Goal: Obtain resource: Obtain resource

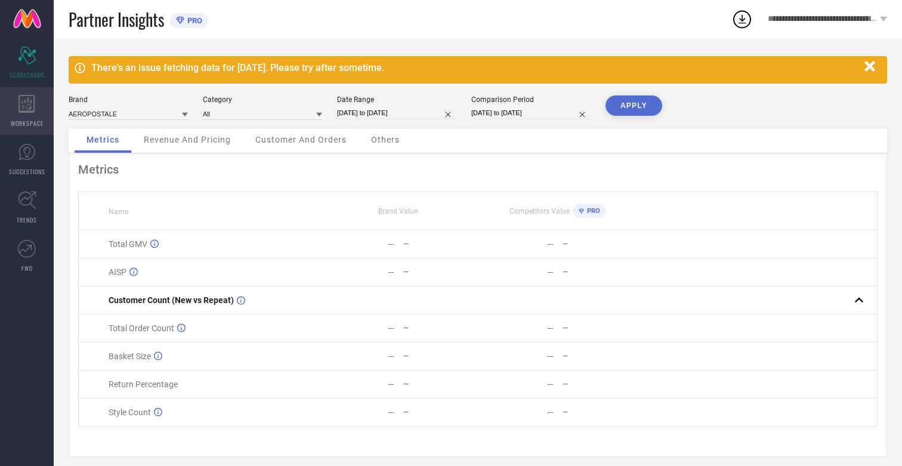
click at [27, 111] on icon at bounding box center [26, 104] width 16 height 18
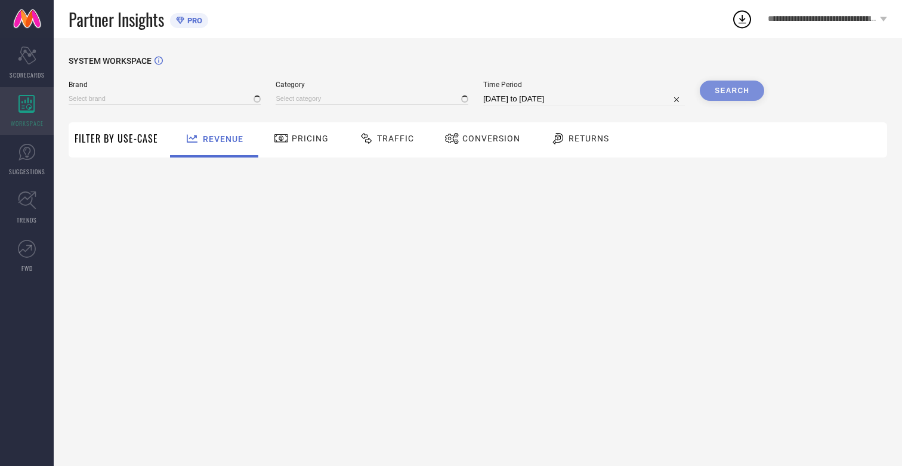
type input "AEROPOSTALE"
type input "All"
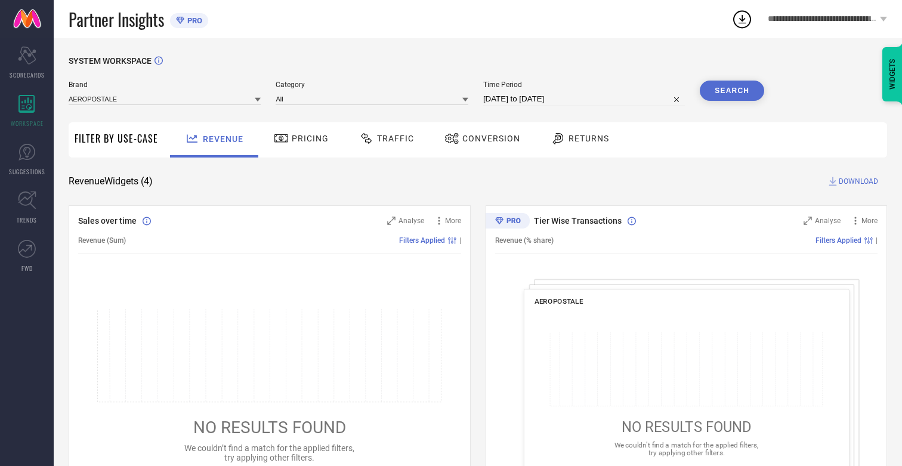
click at [487, 138] on span "Conversion" at bounding box center [491, 139] width 58 height 10
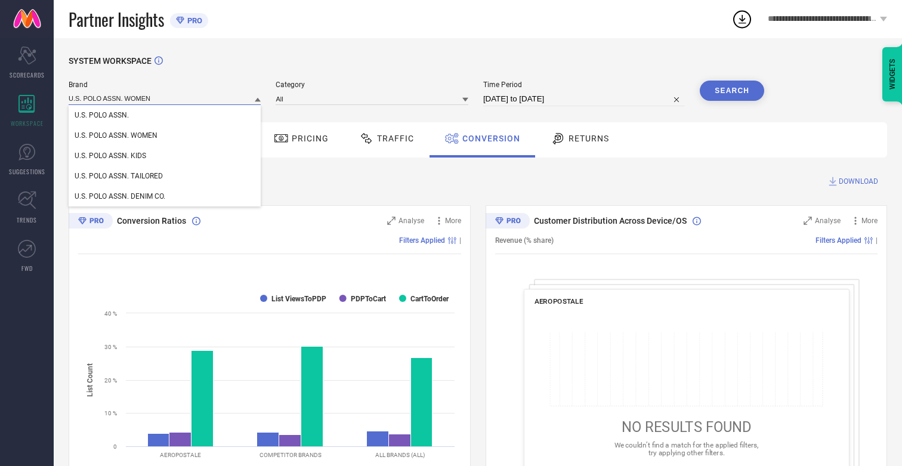
type input "U.S. POLO ASSN. WOMEN"
click at [116, 136] on span "U.S. POLO ASSN. WOMEN" at bounding box center [116, 135] width 83 height 8
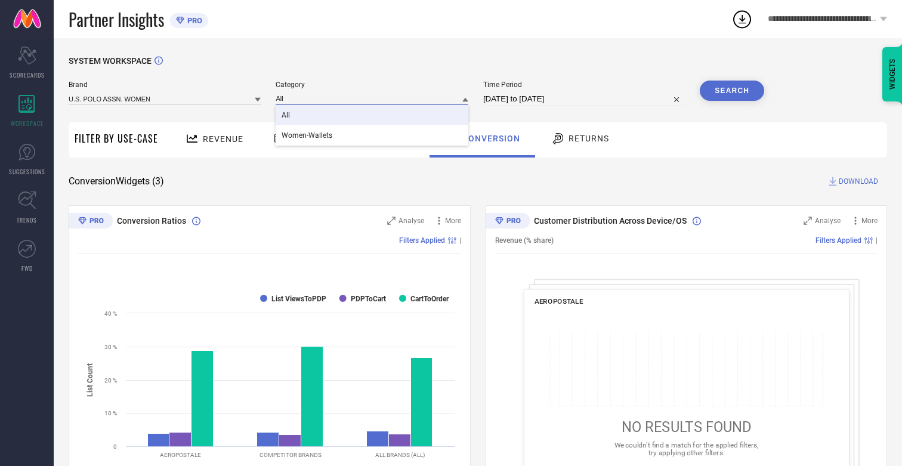
type input "All"
click at [287, 116] on span "All" at bounding box center [286, 115] width 8 height 8
click at [585, 99] on input "[DATE] to [DATE]" at bounding box center [584, 99] width 202 height 14
select select "7"
select select "2025"
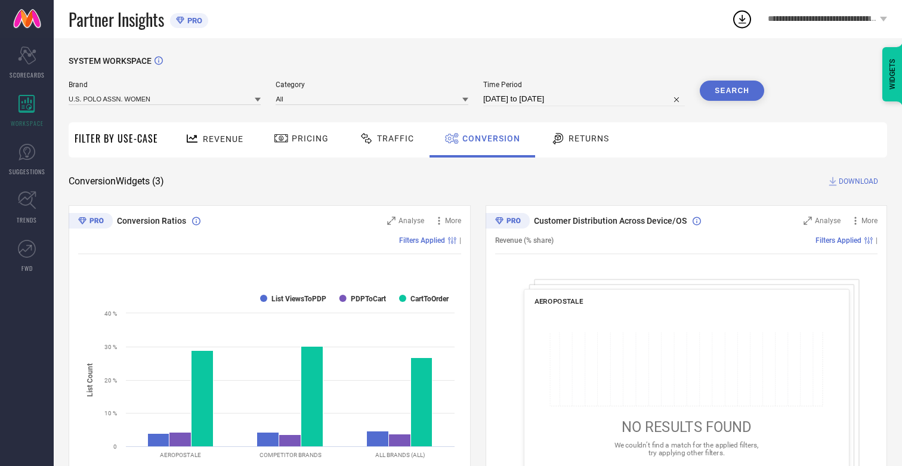
select select "8"
select select "2025"
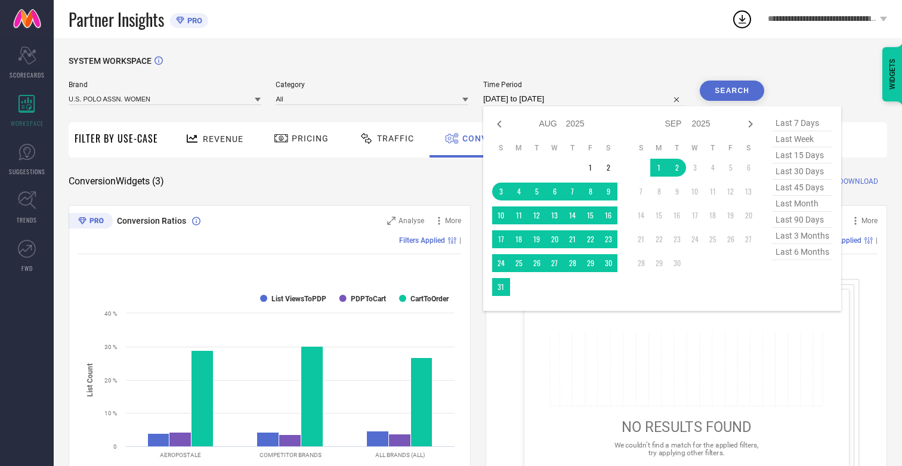
click at [611, 264] on td "30" at bounding box center [608, 263] width 18 height 18
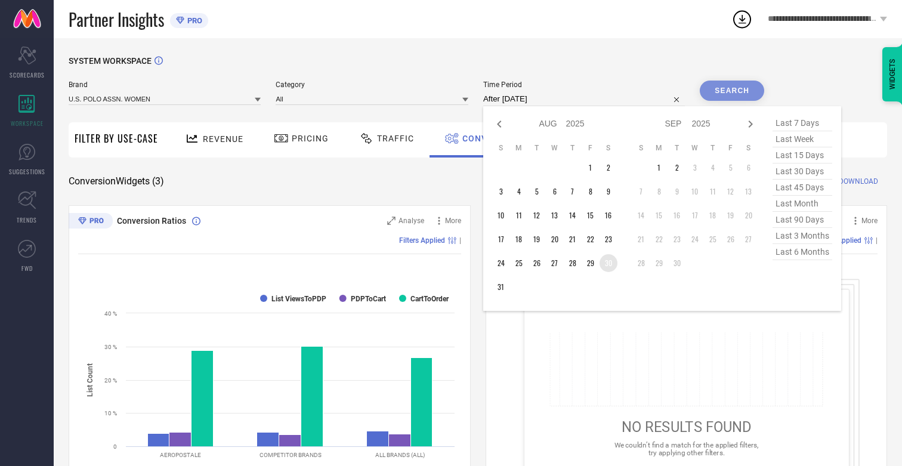
type input "[DATE] to [DATE]"
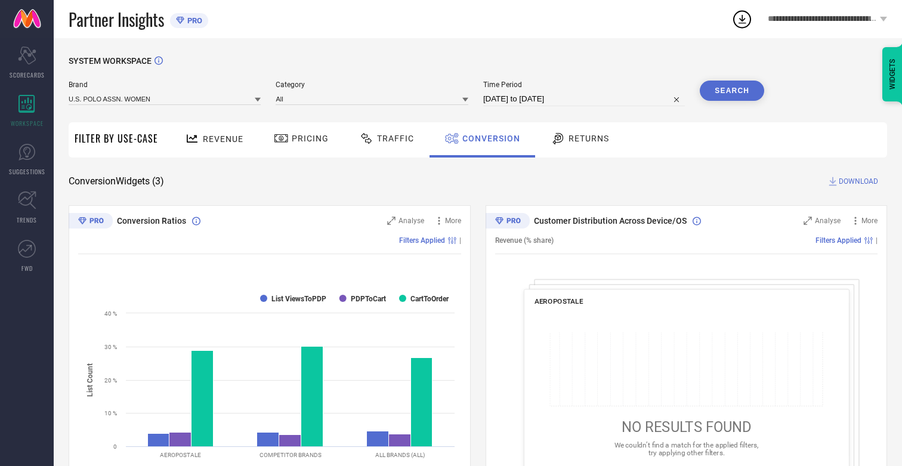
click at [732, 91] on button "Search" at bounding box center [732, 91] width 64 height 20
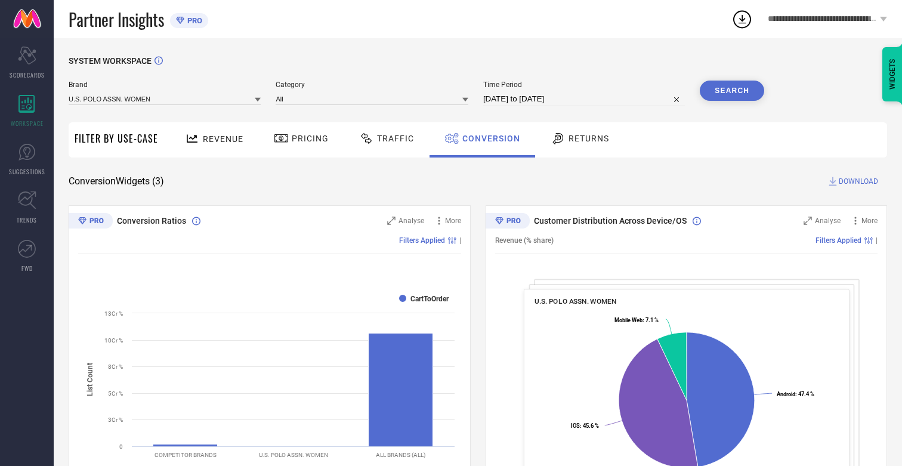
click at [858, 181] on span "DOWNLOAD" at bounding box center [858, 181] width 39 height 12
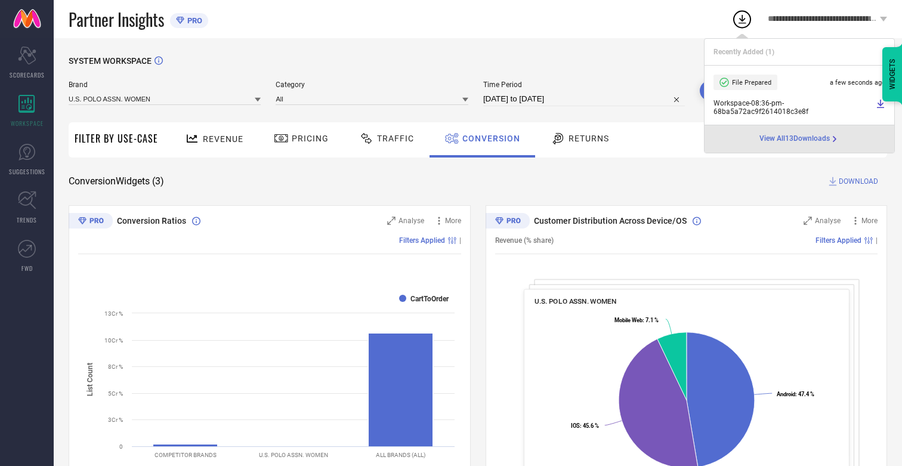
click at [488, 138] on span "Conversion" at bounding box center [491, 139] width 58 height 10
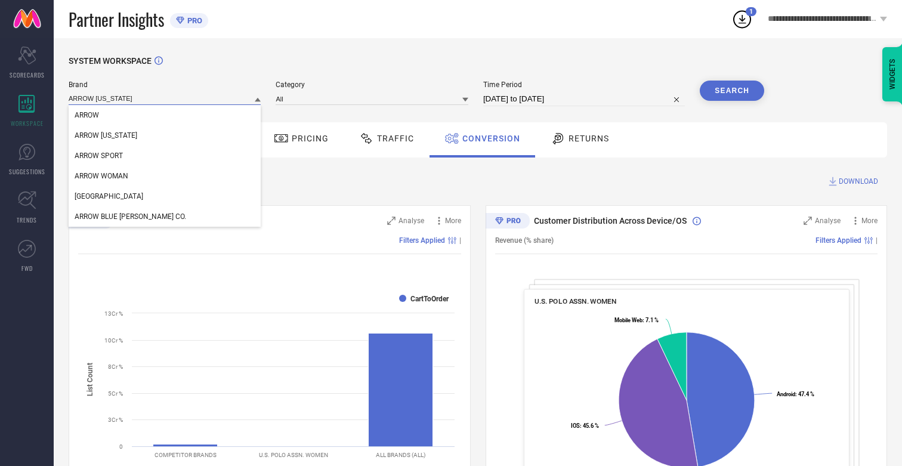
type input "ARROW [US_STATE]"
click at [105, 136] on span "ARROW [US_STATE]" at bounding box center [106, 135] width 63 height 8
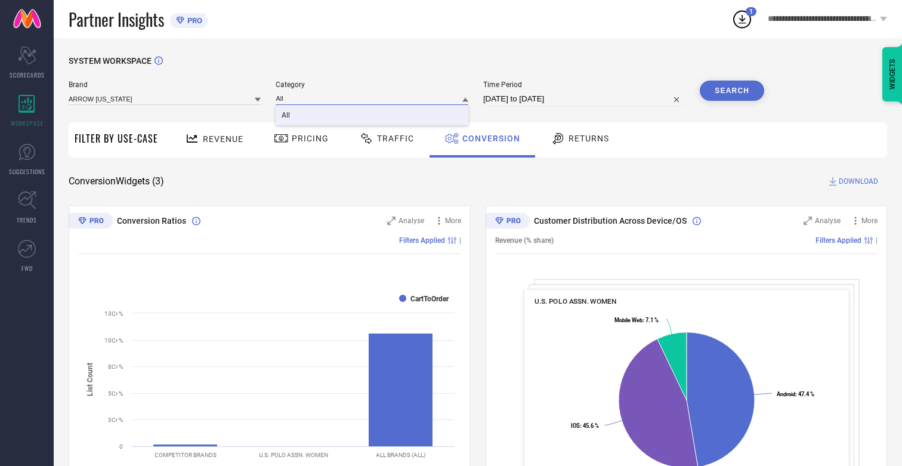
type input "All"
click at [287, 116] on span "All" at bounding box center [286, 115] width 8 height 8
click at [732, 91] on button "Search" at bounding box center [732, 91] width 64 height 20
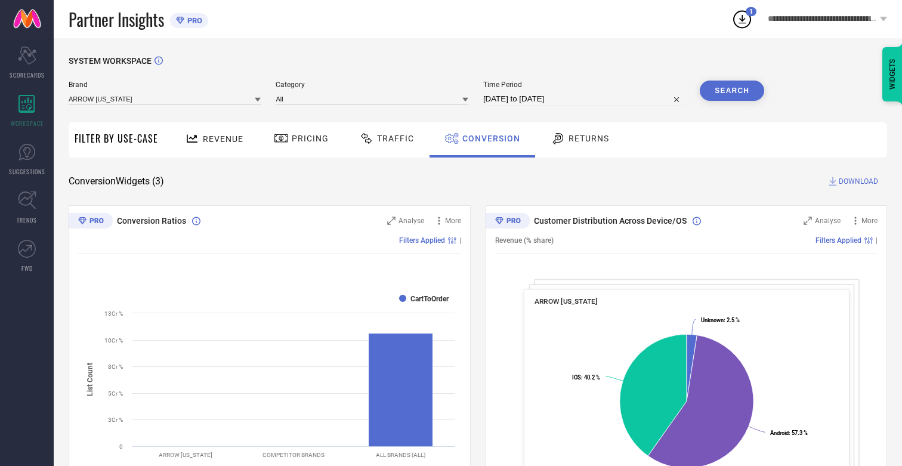
click at [858, 181] on span "DOWNLOAD" at bounding box center [858, 181] width 39 height 12
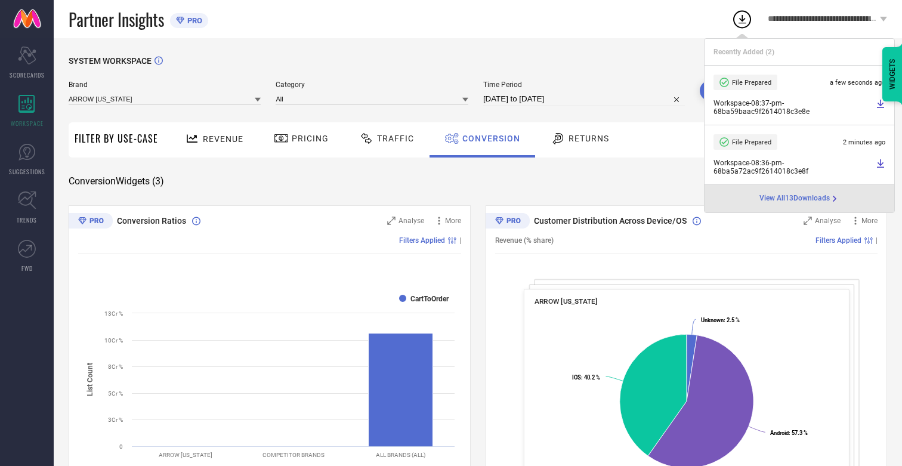
click at [488, 138] on span "Conversion" at bounding box center [491, 139] width 58 height 10
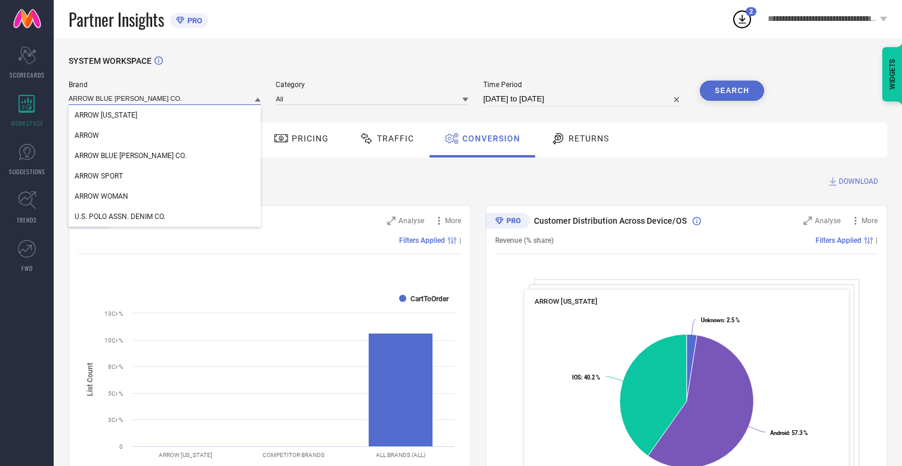
type input "ARROW BLUE [PERSON_NAME] CO."
click at [112, 156] on span "ARROW BLUE [PERSON_NAME] CO." at bounding box center [131, 155] width 112 height 8
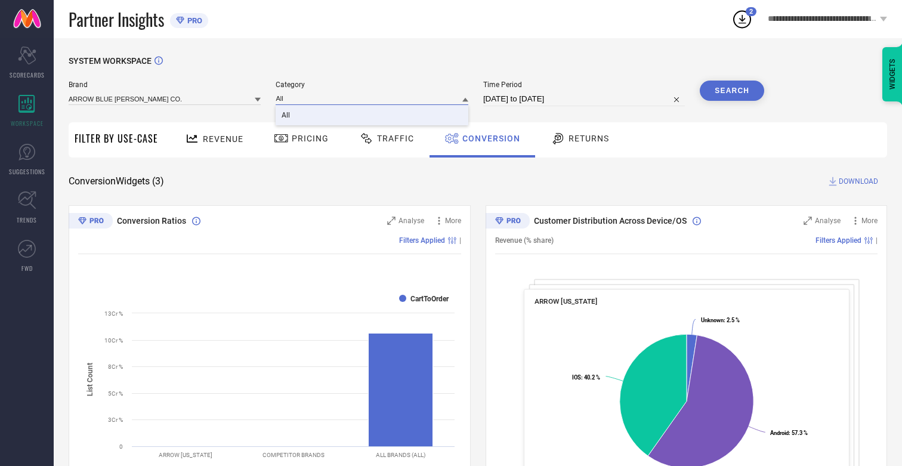
type input "All"
click at [287, 116] on span "All" at bounding box center [286, 115] width 8 height 8
click at [732, 91] on button "Search" at bounding box center [732, 91] width 64 height 20
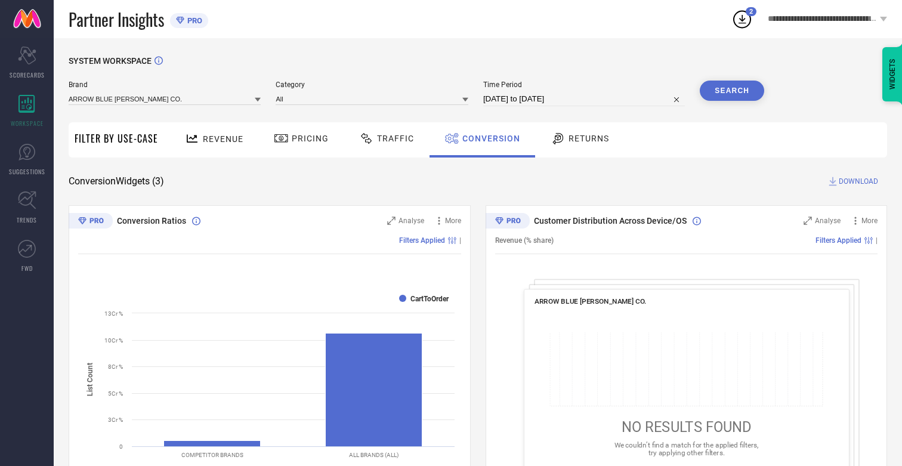
click at [858, 181] on span "DOWNLOAD" at bounding box center [858, 181] width 39 height 12
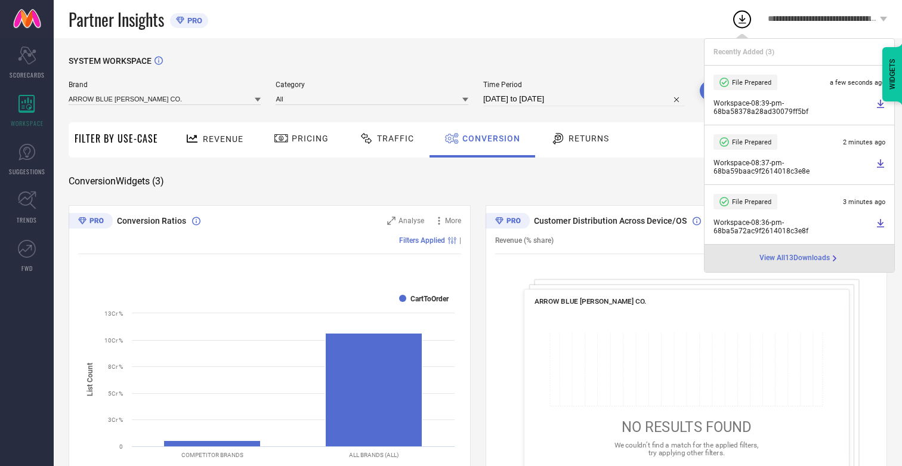
click at [488, 138] on span "Conversion" at bounding box center [491, 139] width 58 height 10
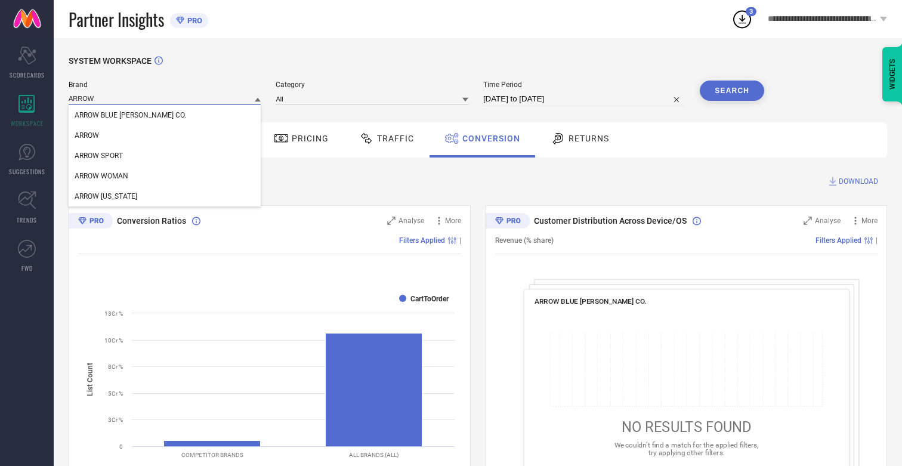
type input "ARROW"
click at [86, 136] on span "ARROW" at bounding box center [87, 135] width 24 height 8
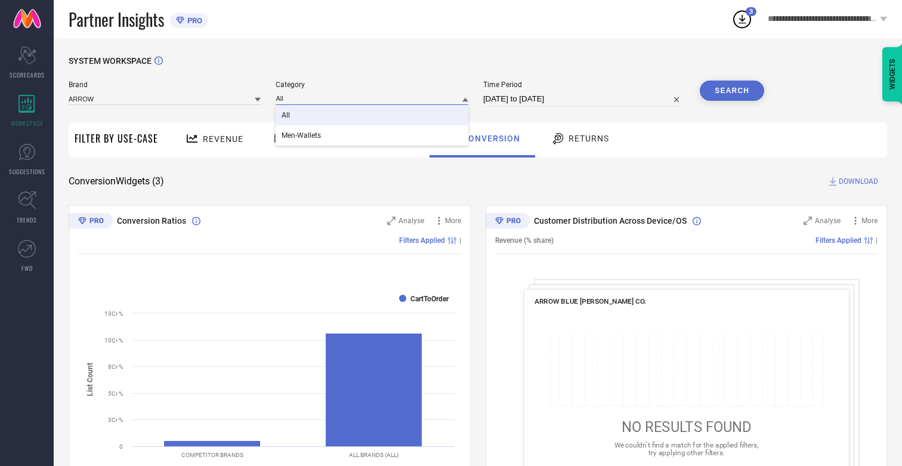
type input "All"
click at [287, 116] on span "All" at bounding box center [286, 115] width 8 height 8
click at [732, 91] on button "Search" at bounding box center [732, 91] width 64 height 20
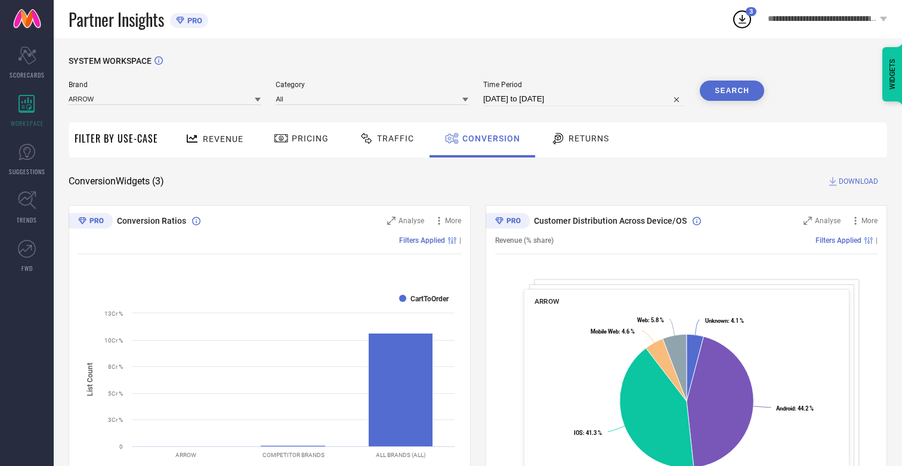
click at [858, 181] on span "DOWNLOAD" at bounding box center [858, 181] width 39 height 12
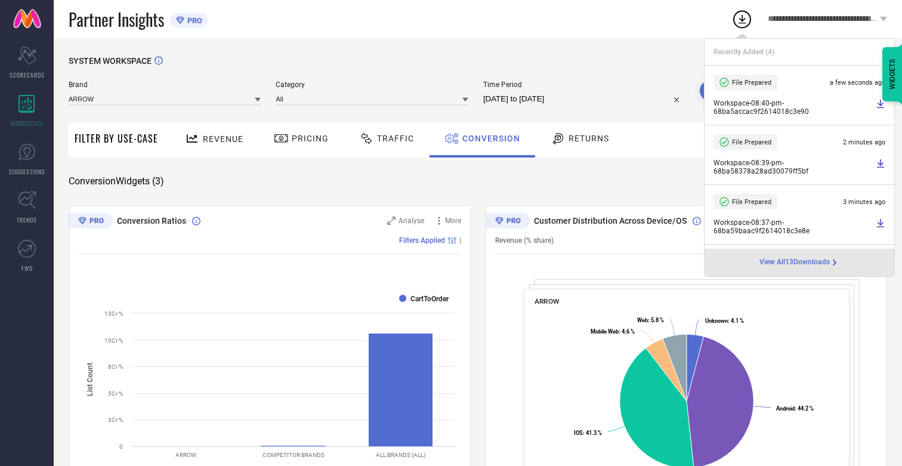
click at [488, 138] on span "Conversion" at bounding box center [491, 139] width 58 height 10
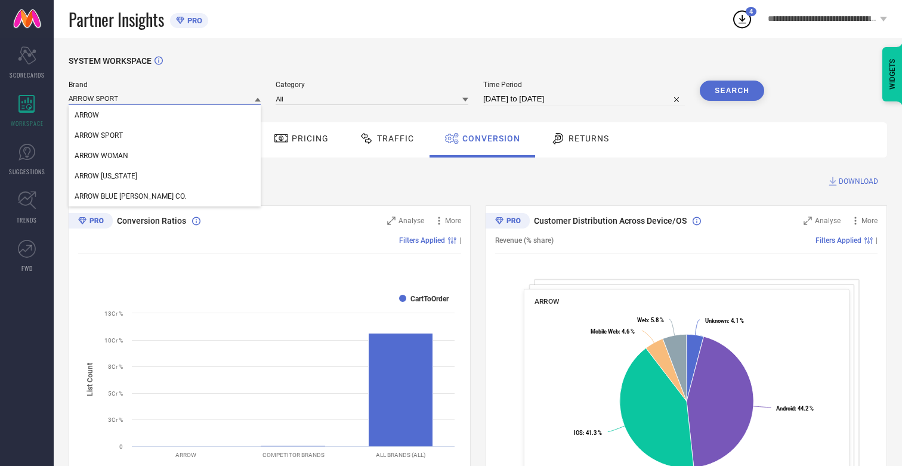
type input "ARROW SPORT"
click at [98, 136] on span "ARROW SPORT" at bounding box center [99, 135] width 48 height 8
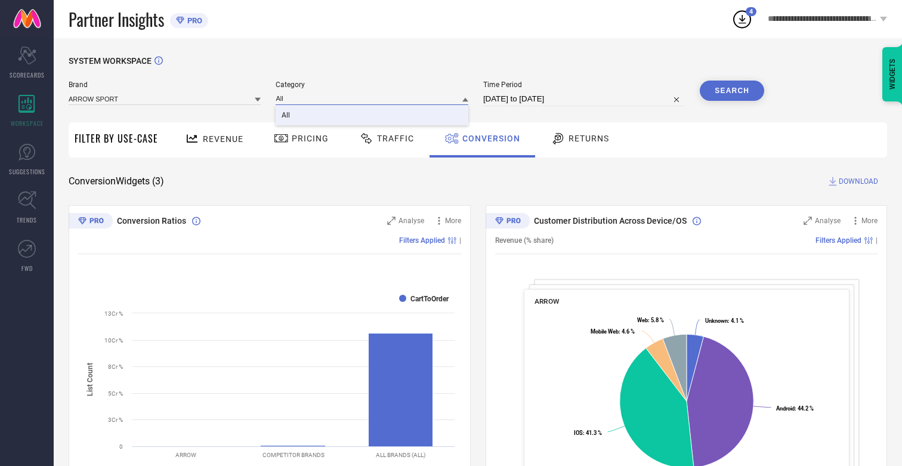
type input "All"
click at [287, 116] on span "All" at bounding box center [286, 115] width 8 height 8
click at [732, 91] on button "Search" at bounding box center [732, 91] width 64 height 20
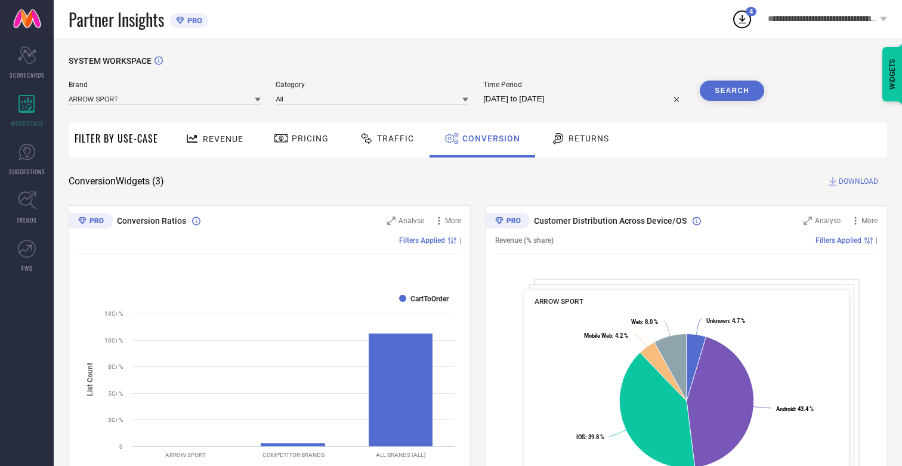
click at [858, 181] on span "DOWNLOAD" at bounding box center [858, 181] width 39 height 12
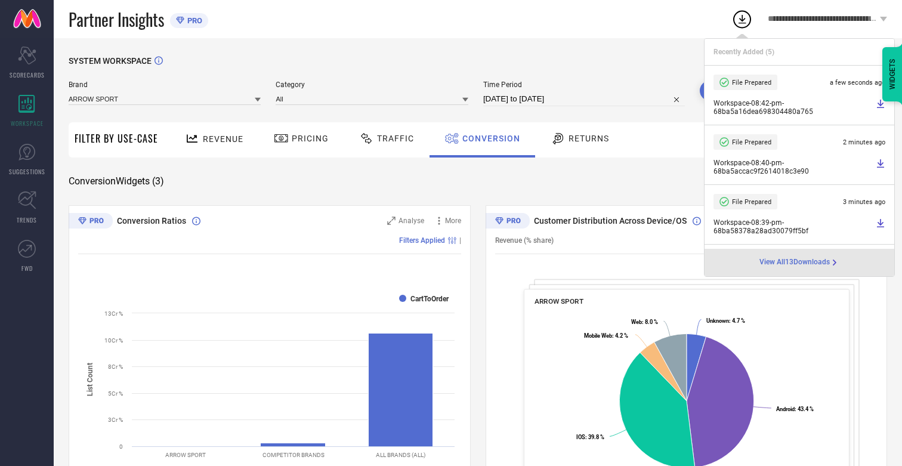
click at [488, 138] on span "Conversion" at bounding box center [491, 139] width 58 height 10
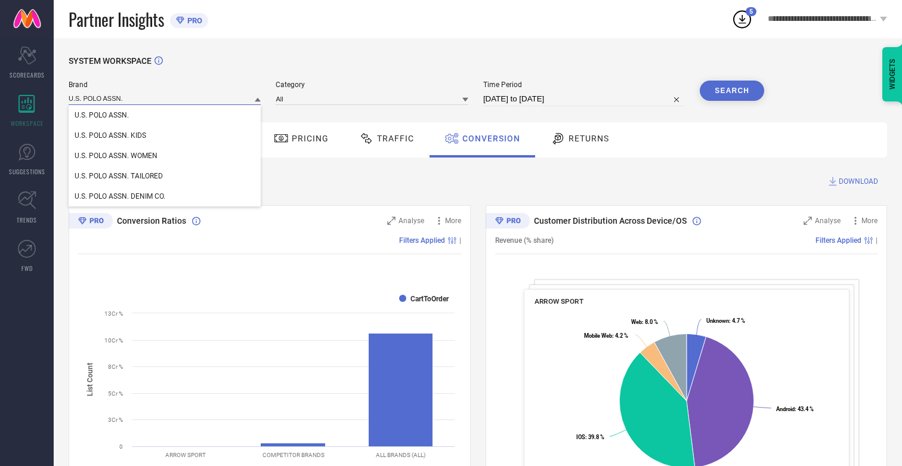
type input "U.S. POLO ASSN."
click at [101, 116] on span "U.S. POLO ASSN." at bounding box center [102, 115] width 54 height 8
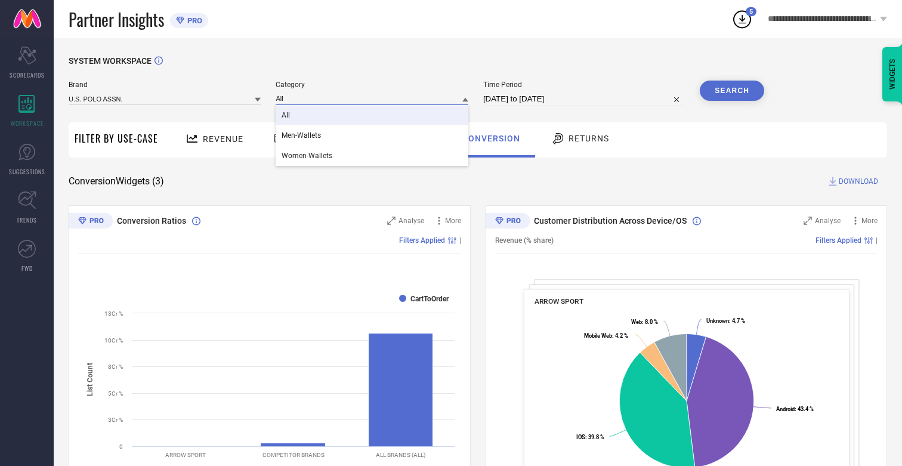
type input "All"
click at [287, 116] on span "All" at bounding box center [286, 115] width 8 height 8
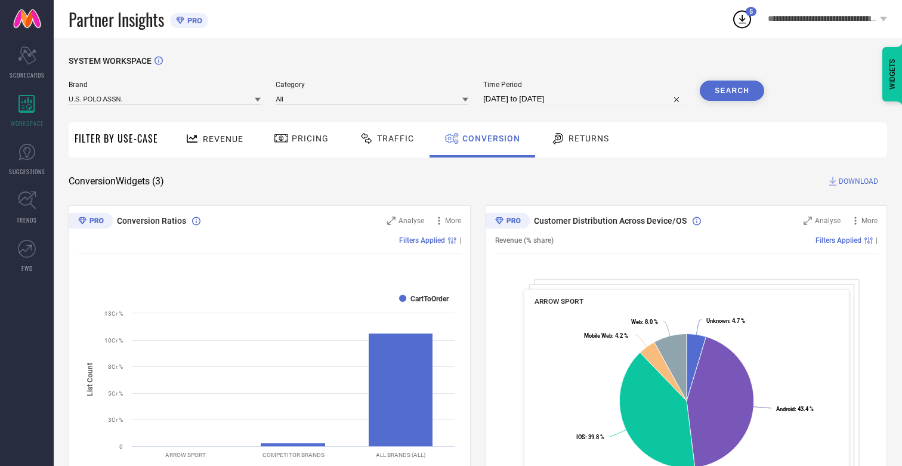
click at [732, 91] on button "Search" at bounding box center [732, 91] width 64 height 20
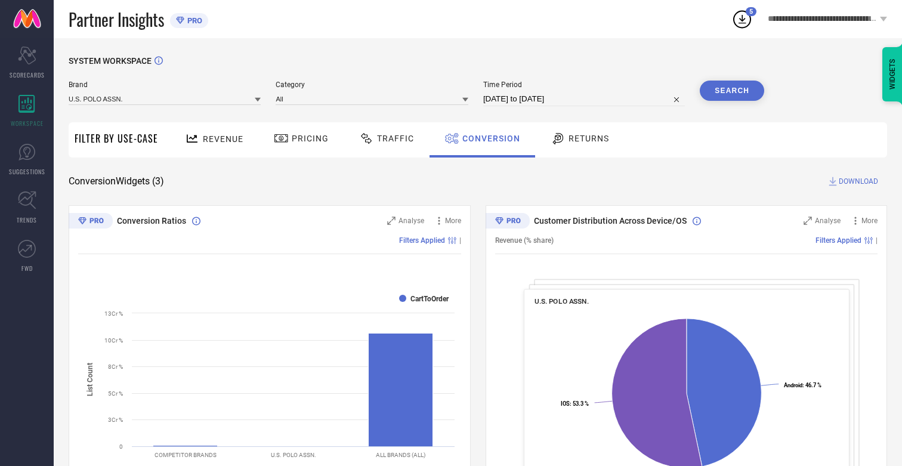
click at [858, 181] on span "DOWNLOAD" at bounding box center [858, 181] width 39 height 12
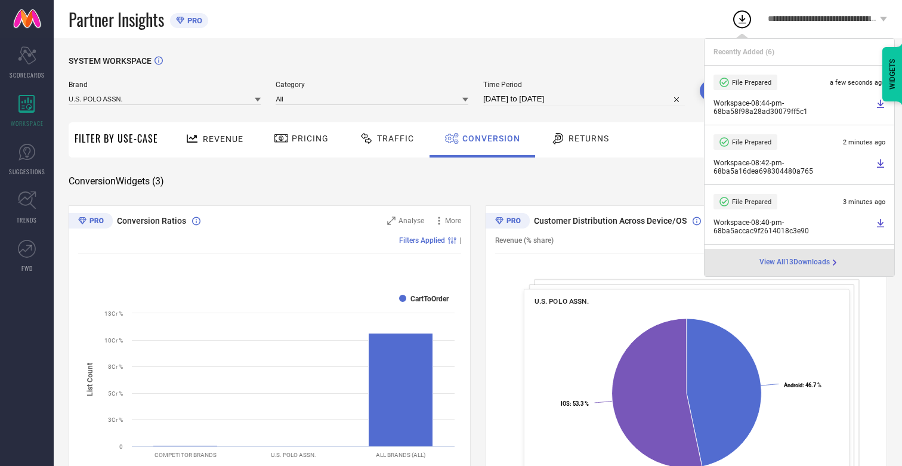
click at [488, 138] on span "Conversion" at bounding box center [491, 139] width 58 height 10
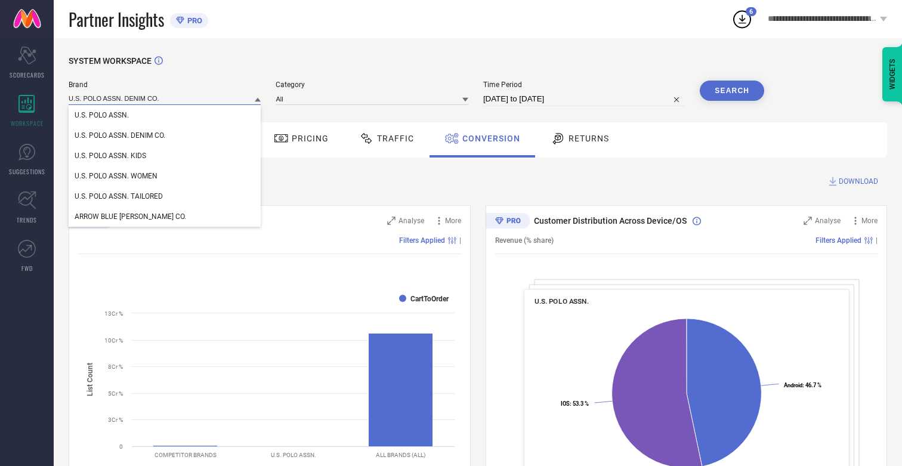
type input "U.S. POLO ASSN. DENIM CO."
click at [120, 136] on span "U.S. POLO ASSN. DENIM CO." at bounding box center [120, 135] width 91 height 8
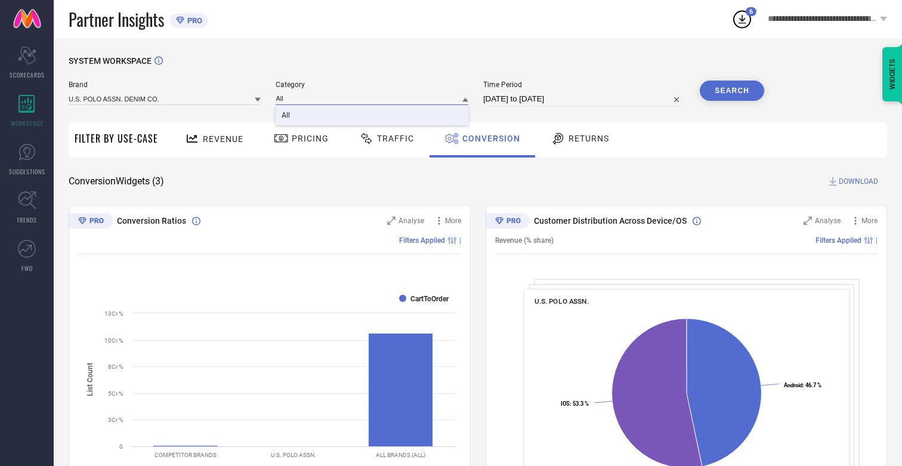
type input "All"
click at [287, 116] on span "All" at bounding box center [286, 115] width 8 height 8
click at [732, 91] on button "Search" at bounding box center [732, 91] width 64 height 20
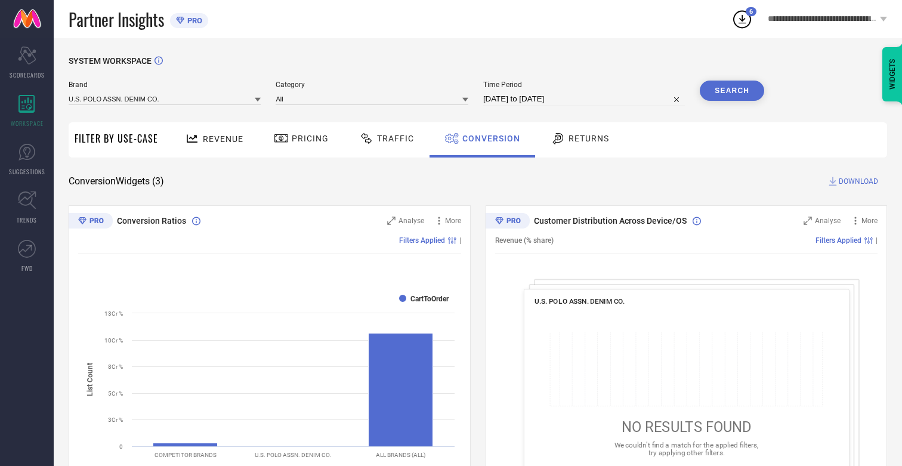
click at [858, 181] on span "DOWNLOAD" at bounding box center [858, 181] width 39 height 12
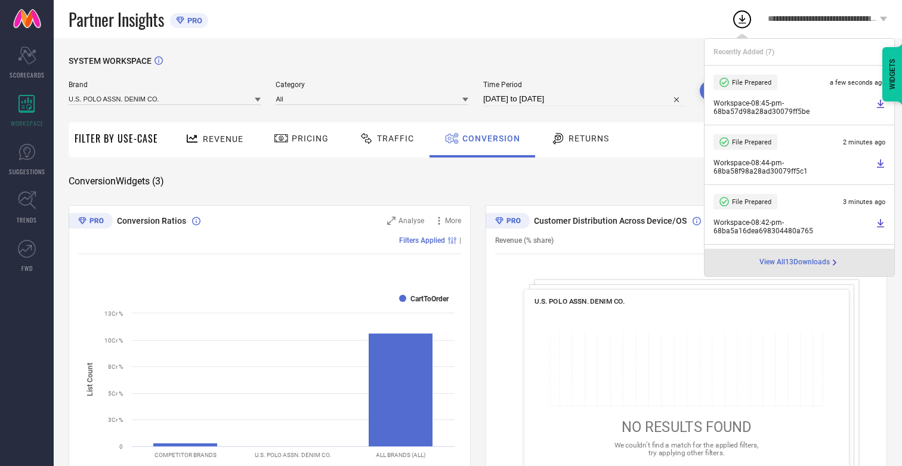
click at [488, 138] on span "Conversion" at bounding box center [491, 139] width 58 height 10
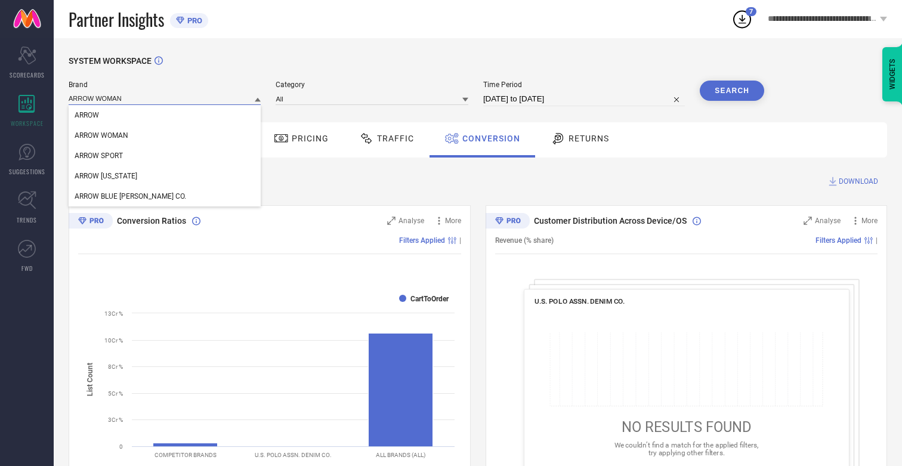
type input "ARROW WOMAN"
click at [101, 136] on span "ARROW WOMAN" at bounding box center [102, 135] width 54 height 8
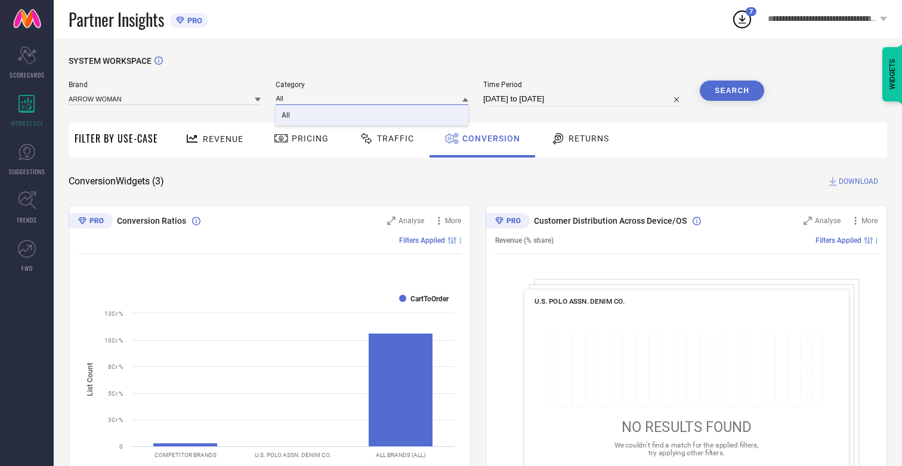
type input "All"
click at [287, 116] on span "All" at bounding box center [286, 115] width 8 height 8
click at [732, 91] on button "Search" at bounding box center [732, 91] width 64 height 20
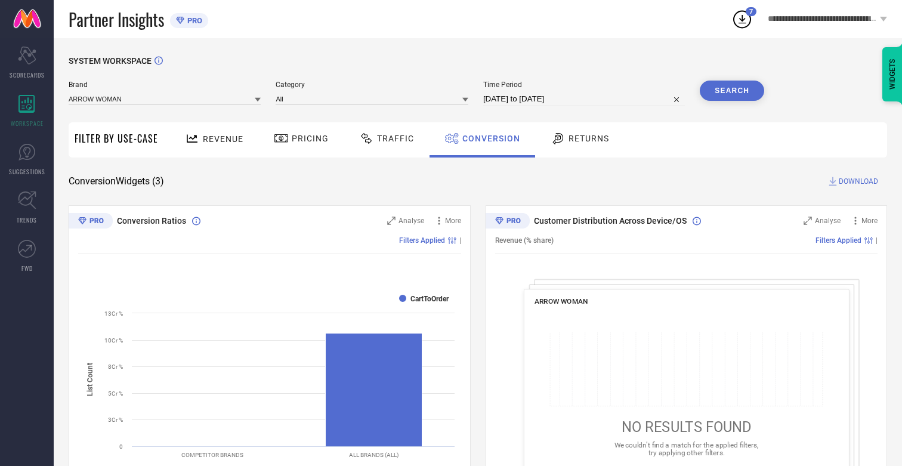
click at [858, 181] on span "DOWNLOAD" at bounding box center [858, 181] width 39 height 12
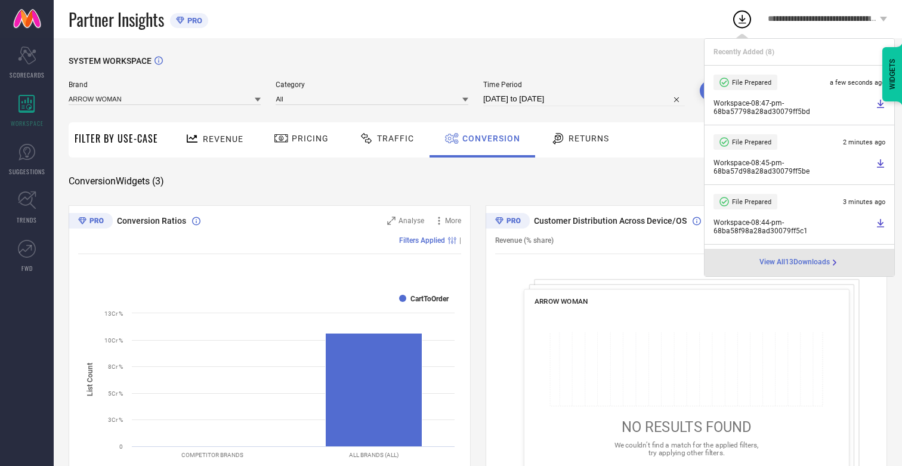
click at [488, 138] on span "Conversion" at bounding box center [491, 139] width 58 height 10
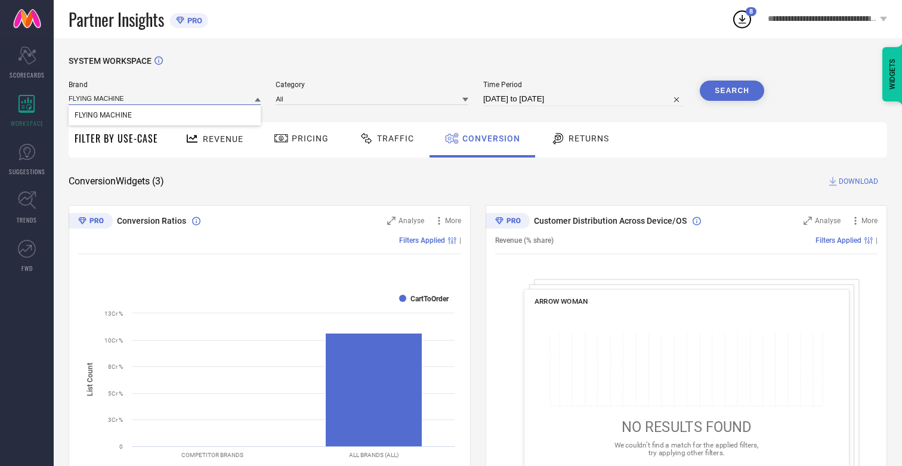
type input "FLYING MACHINE"
click at [103, 116] on span "FLYING MACHINE" at bounding box center [103, 115] width 57 height 8
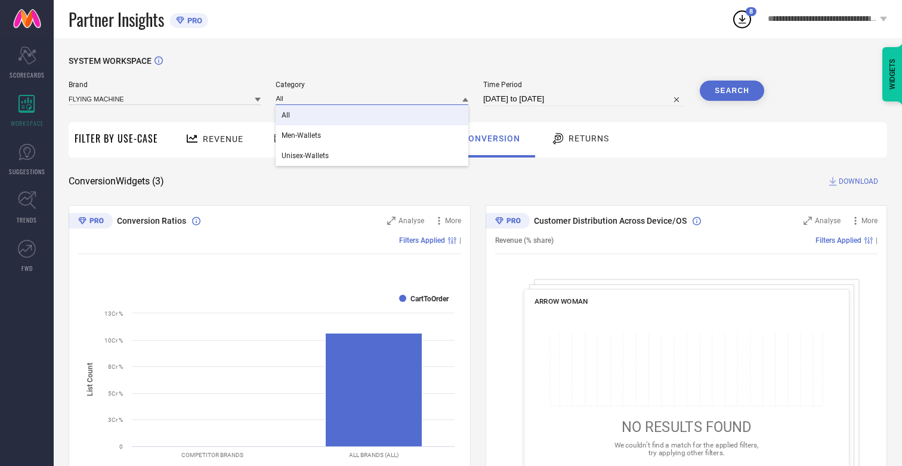
type input "All"
click at [287, 116] on span "All" at bounding box center [286, 115] width 8 height 8
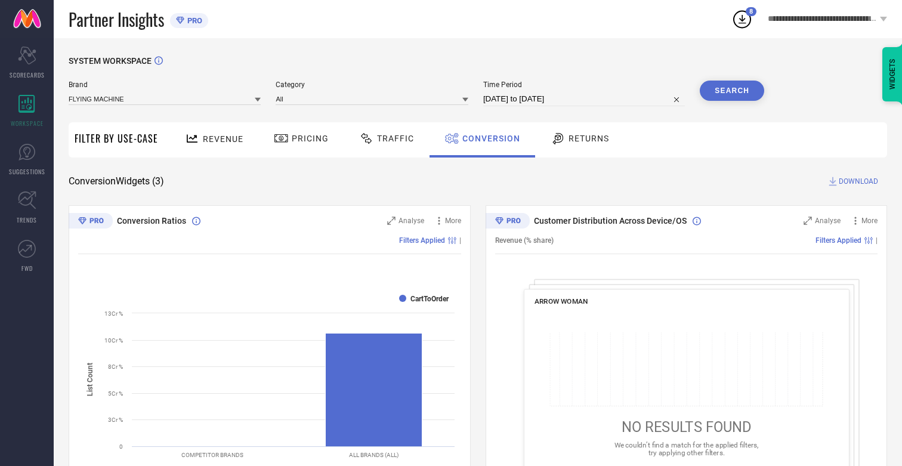
click at [732, 91] on button "Search" at bounding box center [732, 91] width 64 height 20
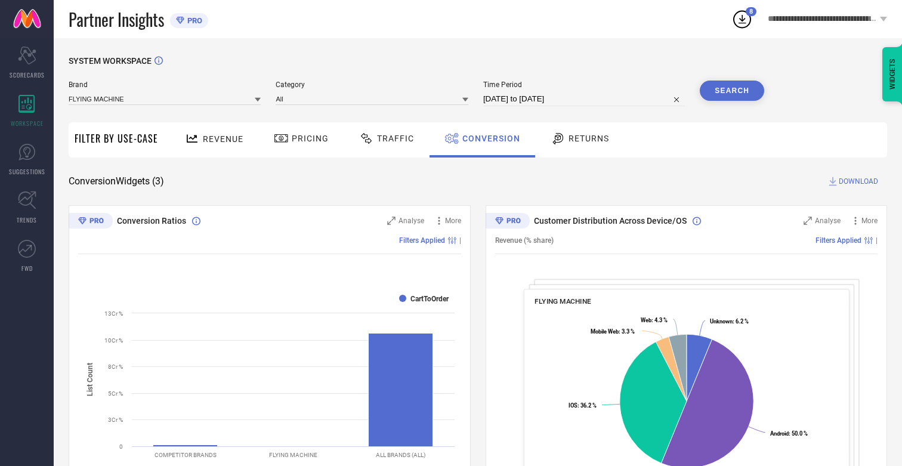
click at [858, 181] on span "DOWNLOAD" at bounding box center [858, 181] width 39 height 12
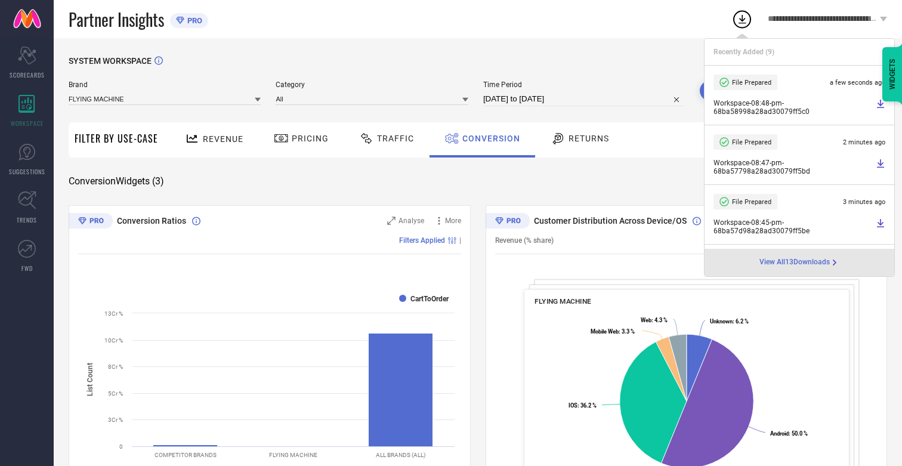
click at [488, 138] on span "Conversion" at bounding box center [491, 139] width 58 height 10
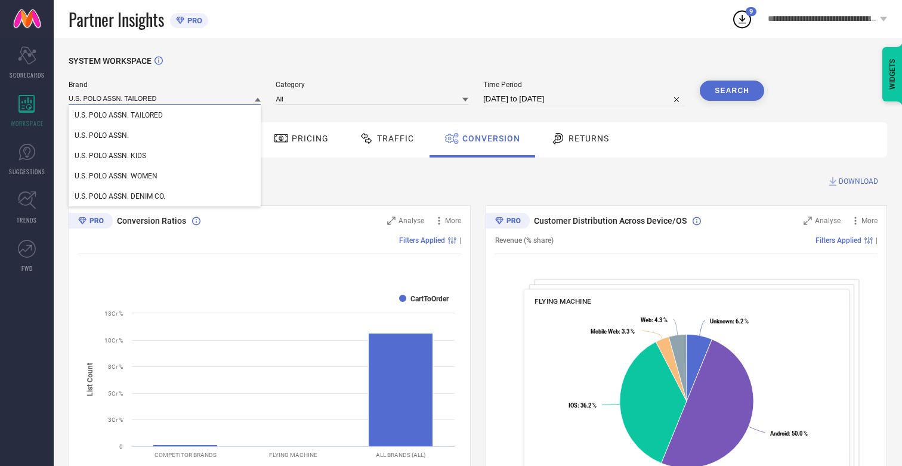
type input "U.S. POLO ASSN. TAILORED"
click at [119, 116] on span "U.S. POLO ASSN. TAILORED" at bounding box center [119, 115] width 88 height 8
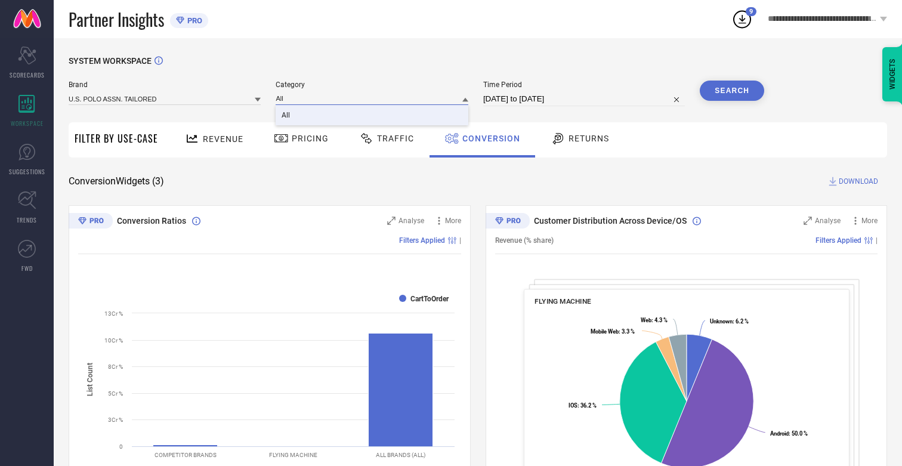
type input "All"
click at [287, 116] on span "All" at bounding box center [286, 115] width 8 height 8
click at [732, 91] on button "Search" at bounding box center [732, 91] width 64 height 20
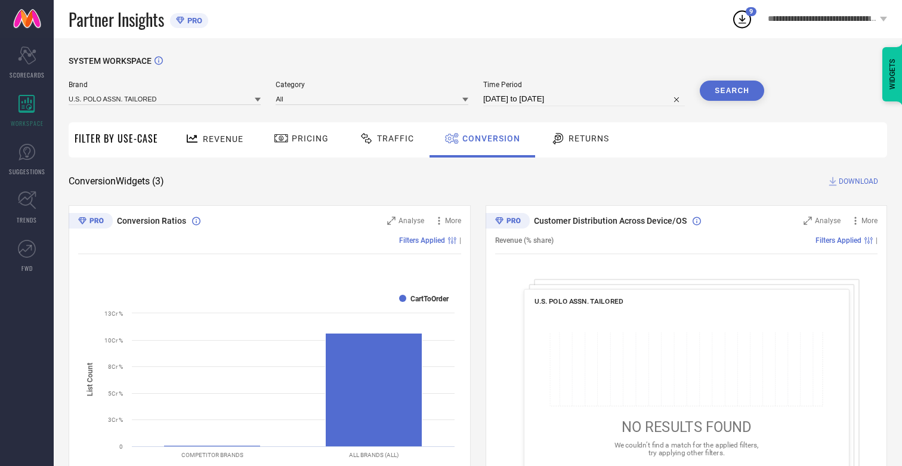
click at [858, 181] on span "DOWNLOAD" at bounding box center [858, 181] width 39 height 12
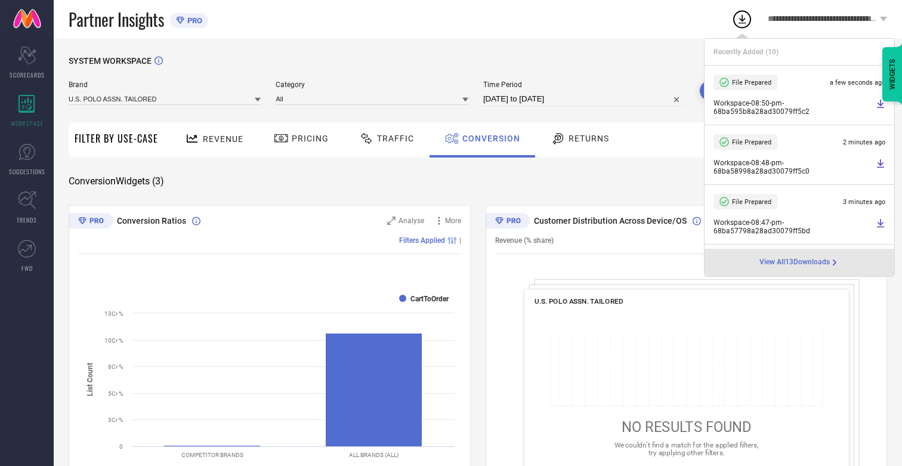
click at [488, 138] on span "Conversion" at bounding box center [491, 139] width 58 height 10
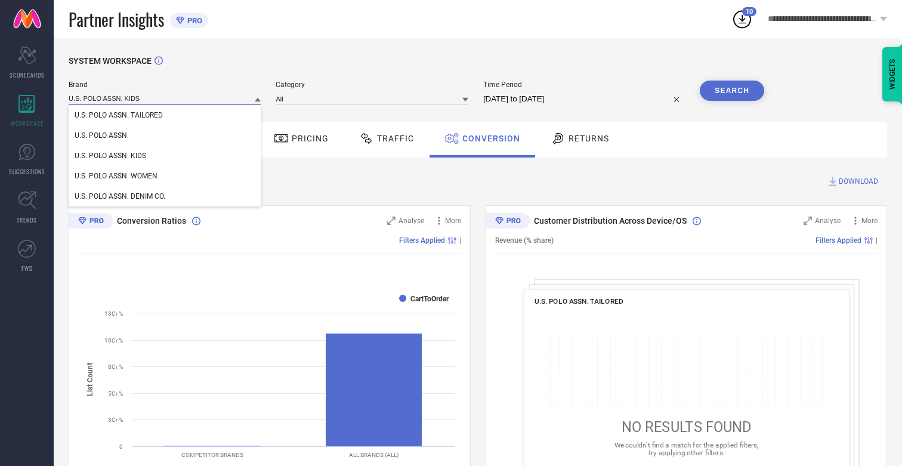
type input "U.S. POLO ASSN. KIDS"
click at [110, 156] on span "U.S. POLO ASSN. KIDS" at bounding box center [111, 155] width 72 height 8
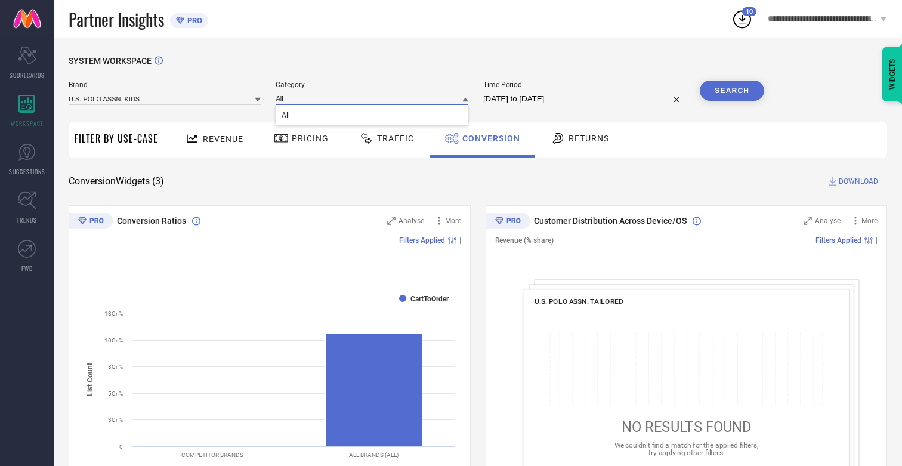
type input "All"
click at [287, 116] on span "All" at bounding box center [286, 115] width 8 height 8
click at [745, 28] on icon at bounding box center [741, 18] width 21 height 21
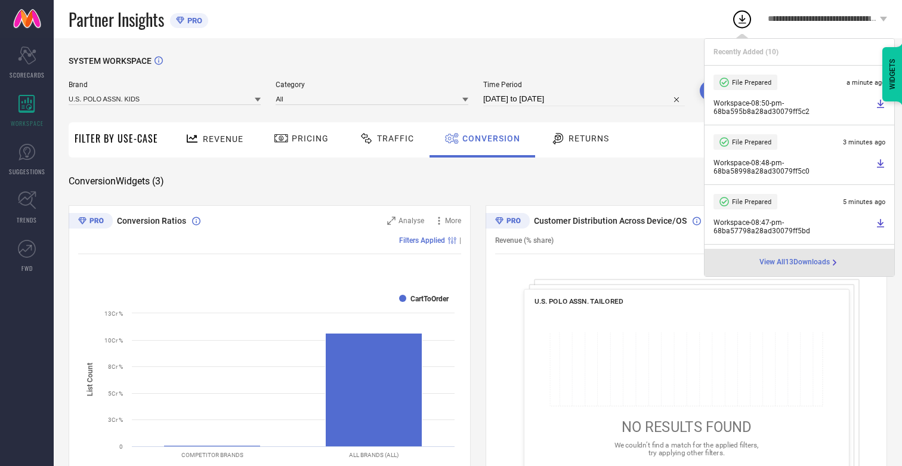
click at [647, 70] on div "SYSTEM WORKSPACE" at bounding box center [478, 68] width 818 height 24
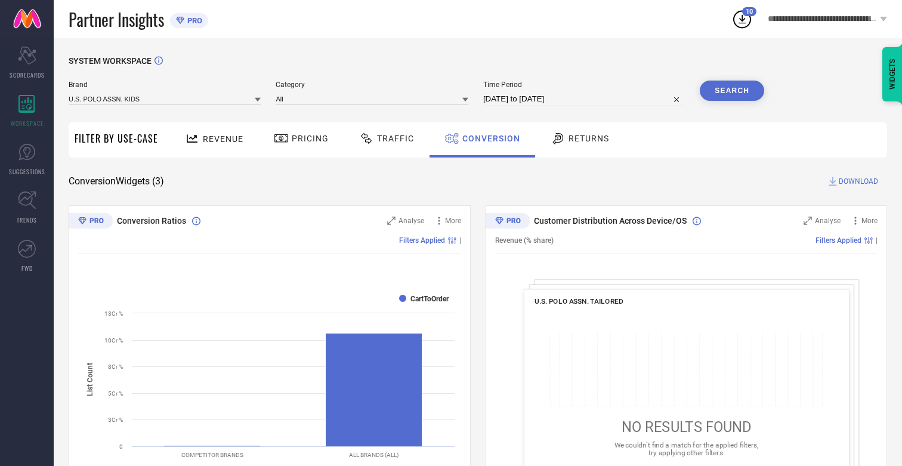
click at [732, 91] on button "Search" at bounding box center [732, 91] width 64 height 20
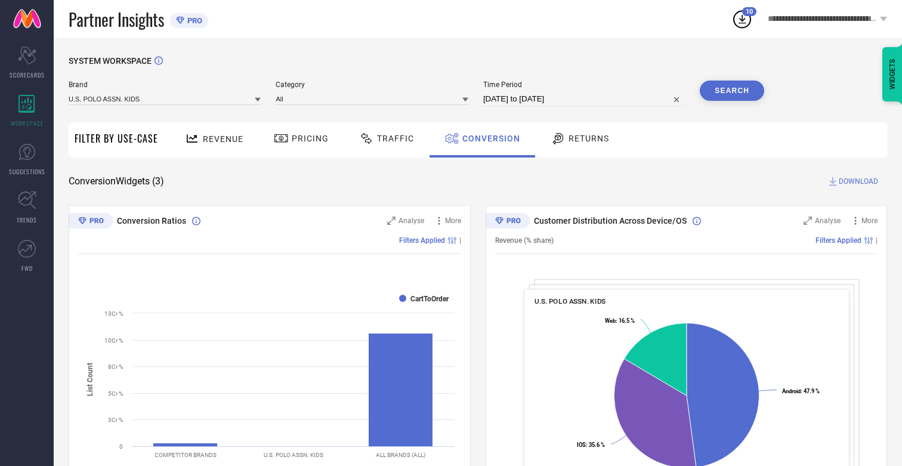
click at [858, 181] on span "DOWNLOAD" at bounding box center [858, 181] width 39 height 12
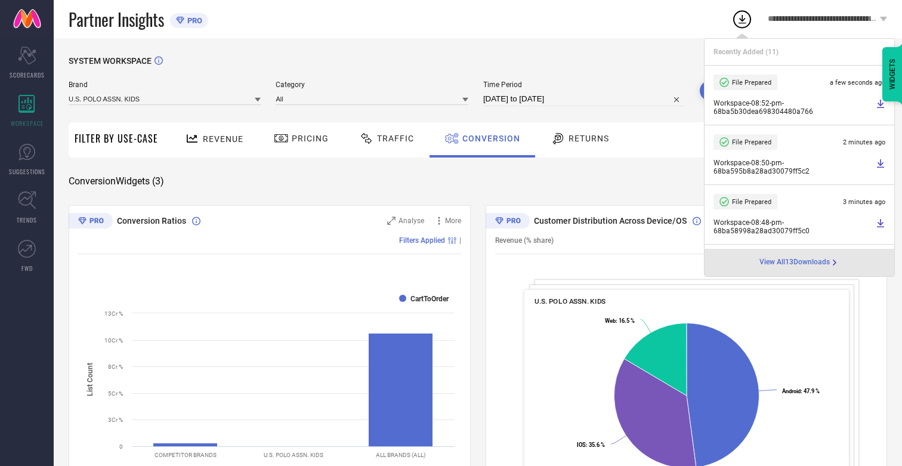
click at [566, 161] on div "SYSTEM WORKSPACE Brand U.S. POLO ASSN. KIDS Category All Time Period [DATE] to …" at bounding box center [478, 436] width 818 height 760
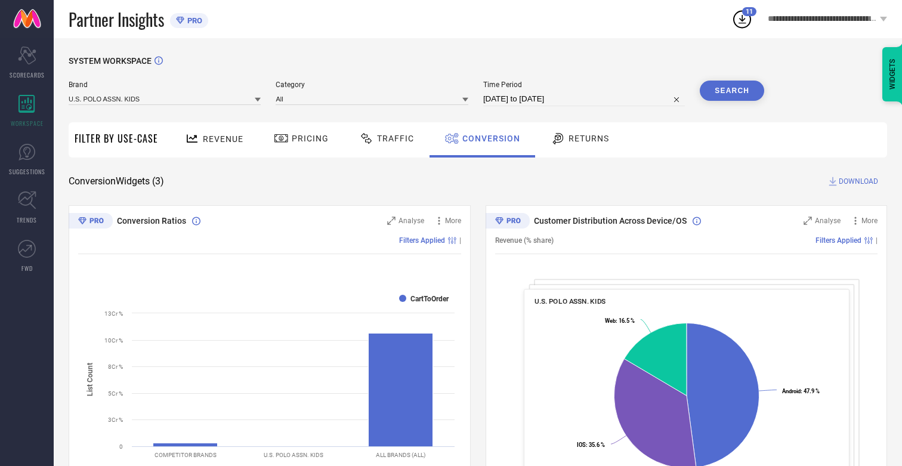
click at [735, 29] on icon at bounding box center [741, 18] width 21 height 21
